Goal: Transaction & Acquisition: Book appointment/travel/reservation

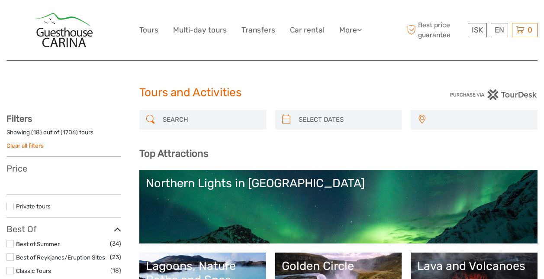
select select
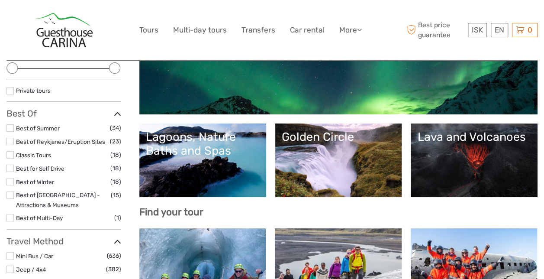
scroll to position [140, 0]
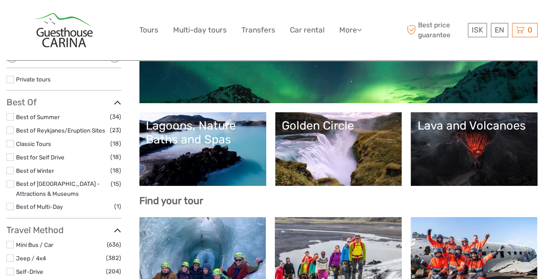
click at [322, 123] on div "Golden Circle" at bounding box center [339, 126] width 114 height 14
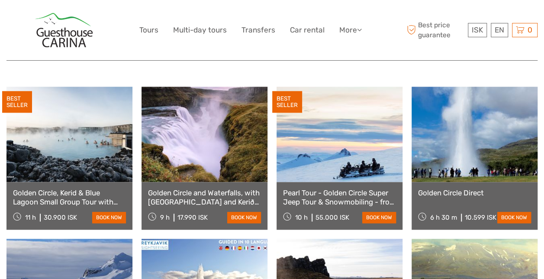
scroll to position [434, 0]
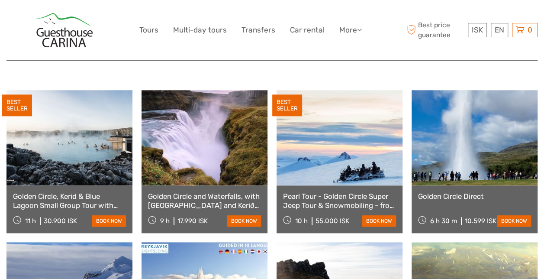
click at [93, 192] on link "Golden Circle, Kerid & Blue Lagoon Small Group Tour with Admission Ticket" at bounding box center [69, 201] width 113 height 18
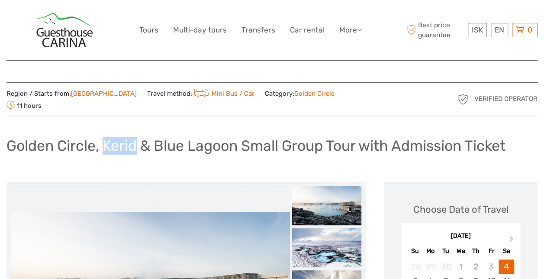
drag, startPoint x: 107, startPoint y: 133, endPoint x: 137, endPoint y: 134, distance: 30.3
click at [137, 137] on h1 "Golden Circle, Kerid & Blue Lagoon Small Group Tour with Admission Ticket" at bounding box center [255, 146] width 499 height 18
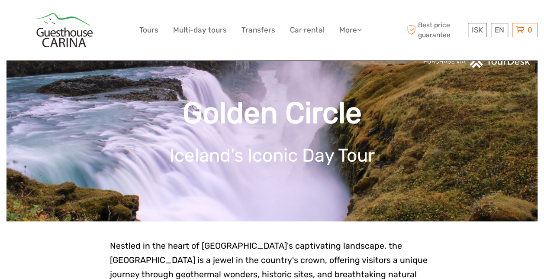
scroll to position [3, 0]
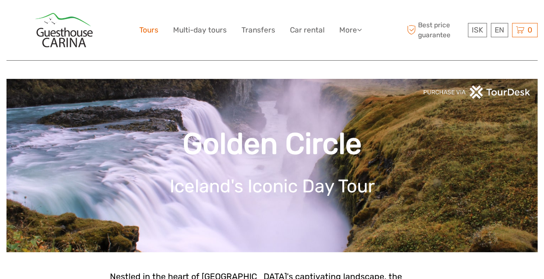
click at [149, 29] on link "Tours" at bounding box center [148, 30] width 19 height 13
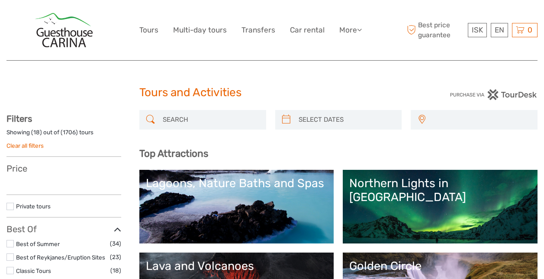
select select
click at [191, 121] on input "search" at bounding box center [210, 119] width 103 height 15
select select
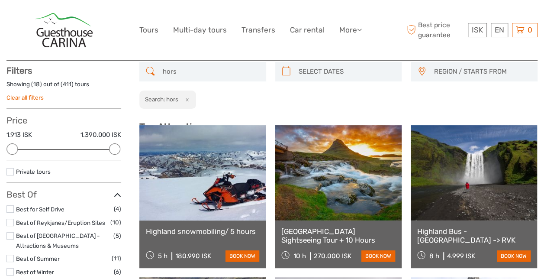
scroll to position [49, 0]
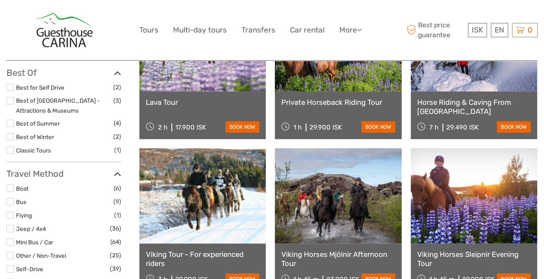
scroll to position [175, 0]
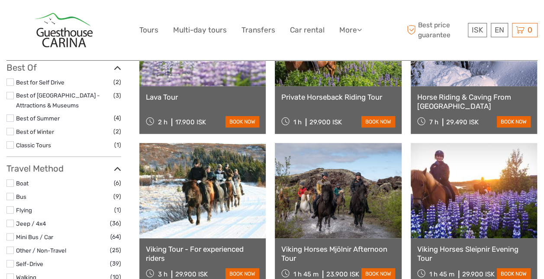
type input "horse"
click at [460, 100] on link "Horse Riding & Caving From Reykjavík" at bounding box center [474, 102] width 113 height 18
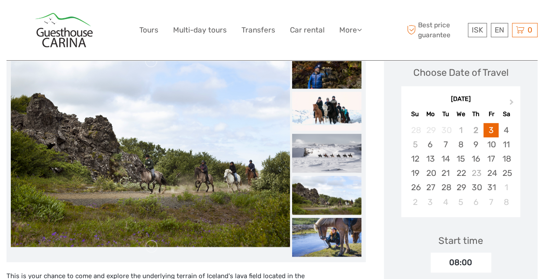
scroll to position [130, 0]
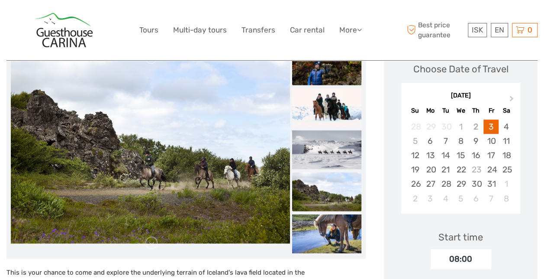
click at [333, 71] on img at bounding box center [326, 65] width 69 height 39
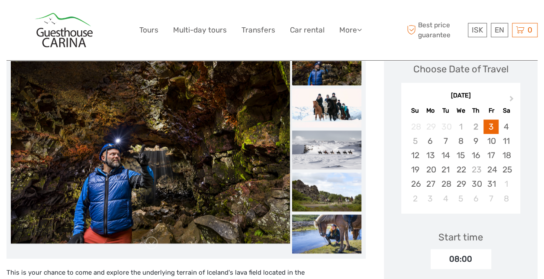
click at [337, 94] on img at bounding box center [326, 107] width 69 height 39
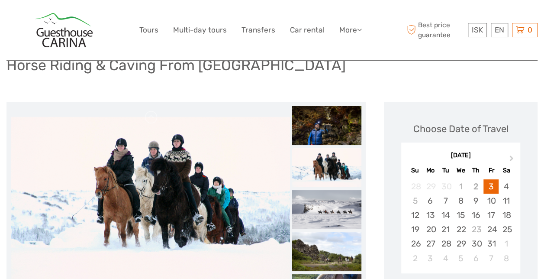
scroll to position [0, 0]
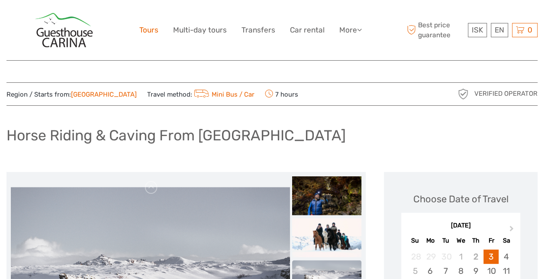
click at [153, 33] on link "Tours" at bounding box center [148, 30] width 19 height 13
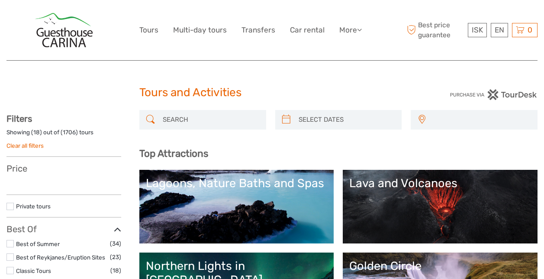
select select
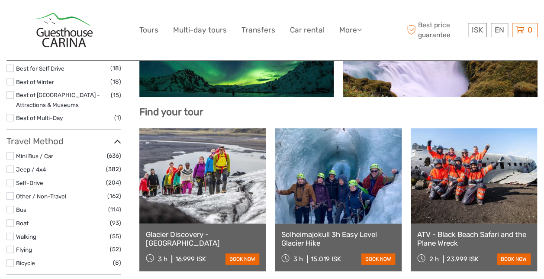
scroll to position [245, 0]
